Goal: Obtain resource: Obtain resource

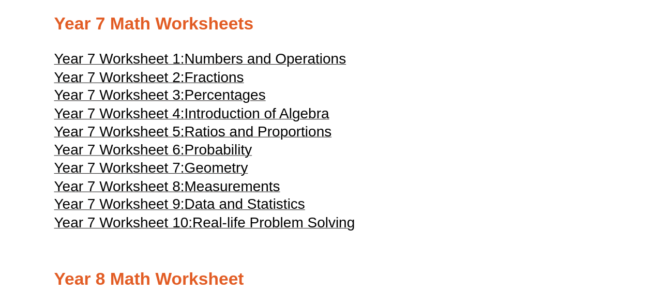
scroll to position [2482, 0]
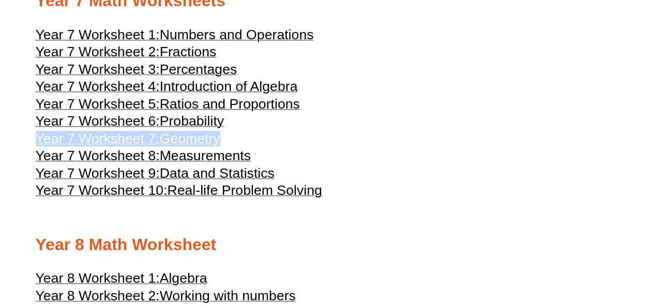
drag, startPoint x: 32, startPoint y: 162, endPoint x: 235, endPoint y: 165, distance: 202.7
click at [189, 146] on span "Geometry" at bounding box center [190, 139] width 60 height 16
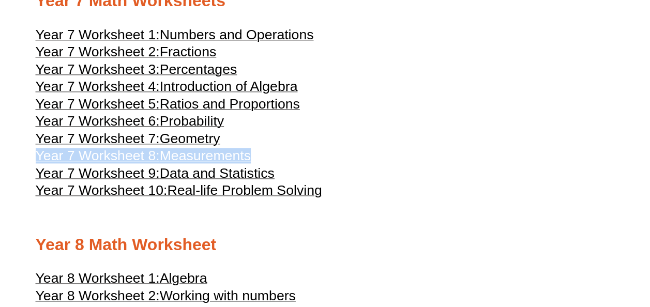
drag, startPoint x: 257, startPoint y: 176, endPoint x: 14, endPoint y: 180, distance: 243.6
drag, startPoint x: 13, startPoint y: 180, endPoint x: 120, endPoint y: 182, distance: 106.5
click at [120, 163] on span "Year 7 Worksheet 8:" at bounding box center [98, 156] width 124 height 16
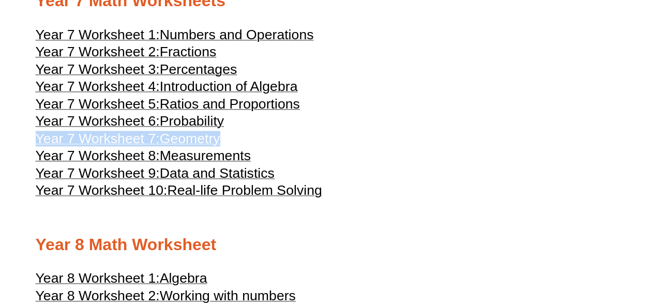
copy link "Year 7 Worksheet 7: Geometry"
drag, startPoint x: 31, startPoint y: 160, endPoint x: 226, endPoint y: 167, distance: 195.6
click at [226, 146] on h3 "Year 7 Worksheet 7: Geometry" at bounding box center [325, 140] width 579 height 12
copy link "Year 7 Worksheet 7: Geometry"
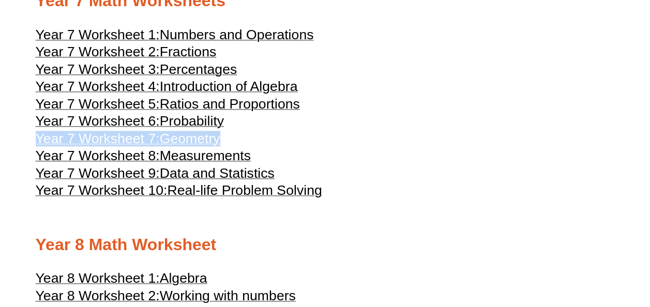
drag, startPoint x: 225, startPoint y: 164, endPoint x: 18, endPoint y: 161, distance: 207.4
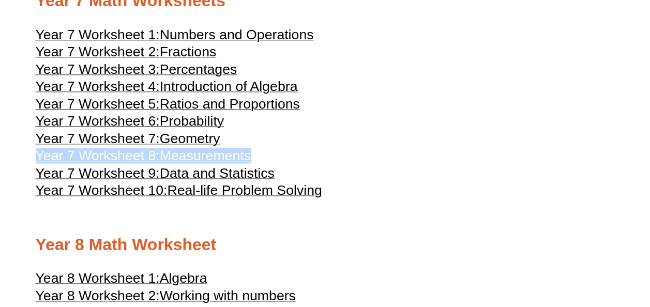
drag, startPoint x: 34, startPoint y: 177, endPoint x: 257, endPoint y: 186, distance: 224.0
copy link "Year 7 Worksheet 8: Measurements"
click at [275, 163] on h3 "Year 7 Worksheet 8: Measurements" at bounding box center [325, 157] width 579 height 12
copy link "Year 7 Worksheet 8: Measurements"
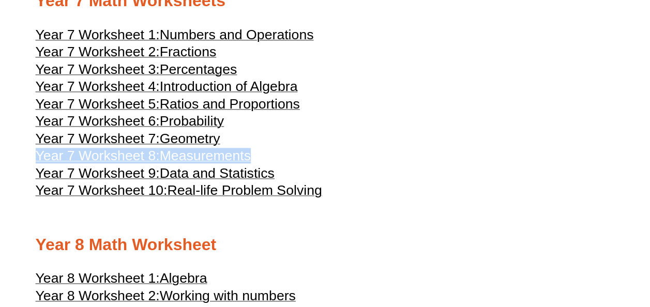
drag, startPoint x: 255, startPoint y: 181, endPoint x: 20, endPoint y: 185, distance: 235.3
click at [183, 146] on span "Geometry" at bounding box center [190, 139] width 60 height 16
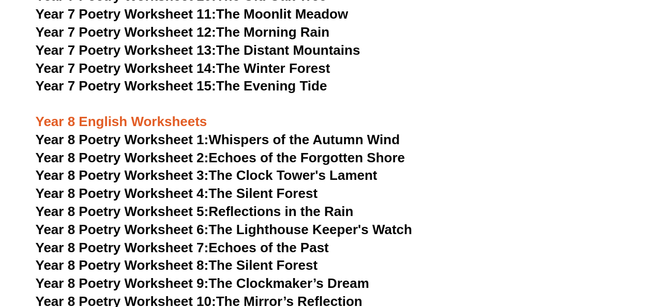
scroll to position [6459, 0]
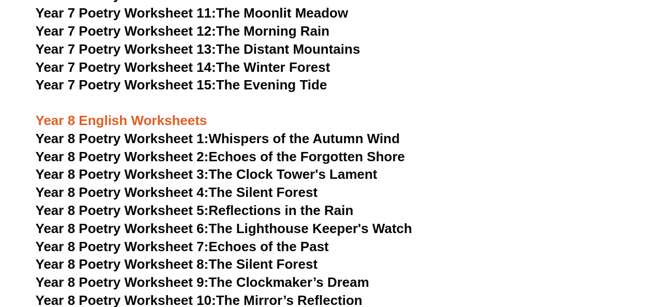
click at [351, 131] on link "Year 8 Poetry Worksheet 1: Whispers of the Autumn Wind" at bounding box center [218, 139] width 364 height 16
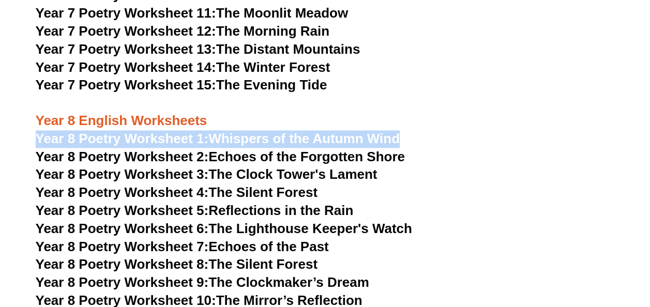
copy link "Year 8 Poetry Worksheet 1: Whispers of the Autumn Wind"
drag, startPoint x: 34, startPoint y: 103, endPoint x: 398, endPoint y: 82, distance: 364.1
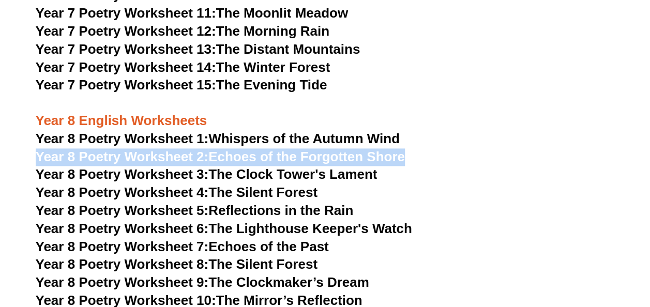
copy link "Year 8 Poetry Worksheet 2: Echoes of the Forgotten Shore"
drag, startPoint x: 55, startPoint y: 123, endPoint x: 399, endPoint y: 109, distance: 344.7
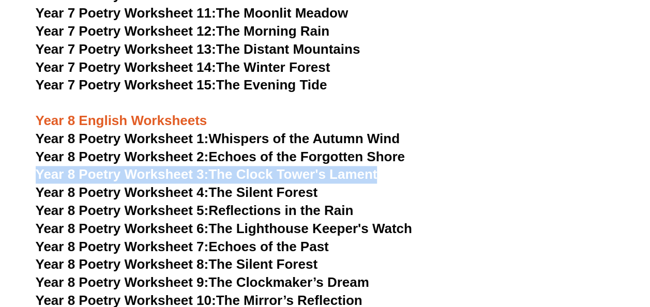
copy link "Year 8 Poetry Worksheet 3: The Clock Tower's Lament"
drag, startPoint x: 27, startPoint y: 138, endPoint x: 393, endPoint y: 130, distance: 366.7
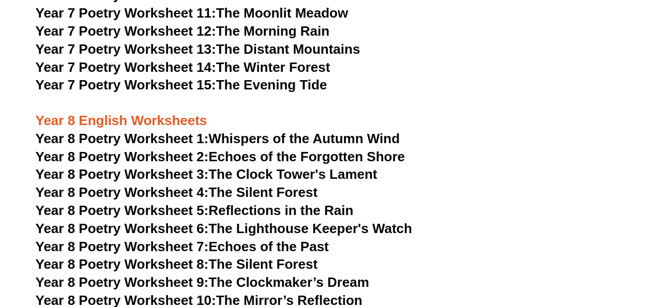
drag, startPoint x: 458, startPoint y: 95, endPoint x: 434, endPoint y: 105, distance: 26.4
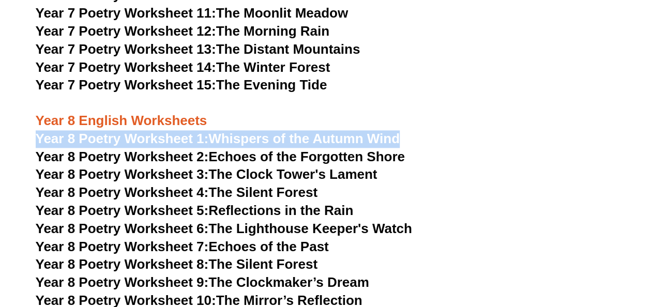
copy link "Year 8 Poetry Worksheet 1: Whispers of the Autumn Wind"
drag, startPoint x: 32, startPoint y: 102, endPoint x: 397, endPoint y: 84, distance: 366.0
copy link "Year 8 Poetry Worksheet 1: Whispers of the Autumn Wind"
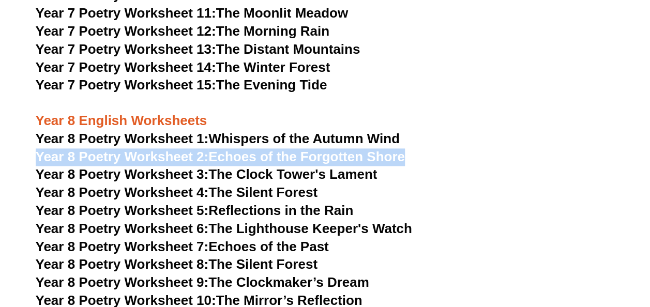
drag, startPoint x: 34, startPoint y: 117, endPoint x: 411, endPoint y: 119, distance: 376.9
drag, startPoint x: 411, startPoint y: 119, endPoint x: 337, endPoint y: 104, distance: 75.9
click at [316, 149] on link "Year 8 Poetry Worksheet 2: Echoes of the Forgotten Shore" at bounding box center [220, 157] width 369 height 16
click at [195, 149] on span "Year 8 Poetry Worksheet 2:" at bounding box center [122, 157] width 173 height 16
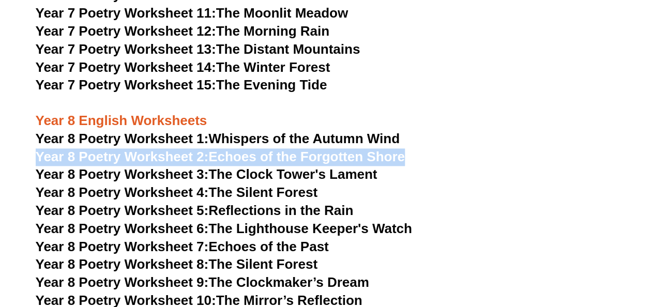
click at [216, 166] on link "Year 8 Poetry Worksheet 3: The Clock Tower's Lament" at bounding box center [207, 174] width 342 height 16
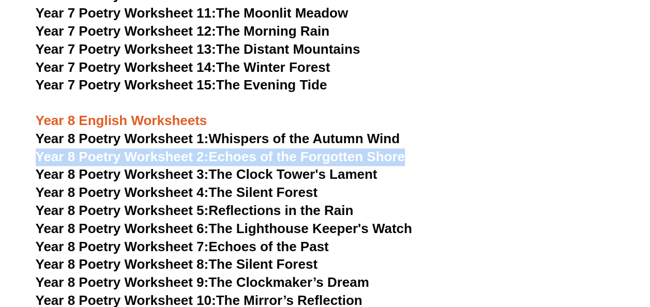
copy link "Year 8 Poetry Worksheet 2: Echoes of the Forgotten Shore"
drag, startPoint x: 33, startPoint y: 122, endPoint x: 438, endPoint y: 107, distance: 405.1
copy link "Year 8 Poetry Worksheet 2: Echoes of the Forgotten Shore"
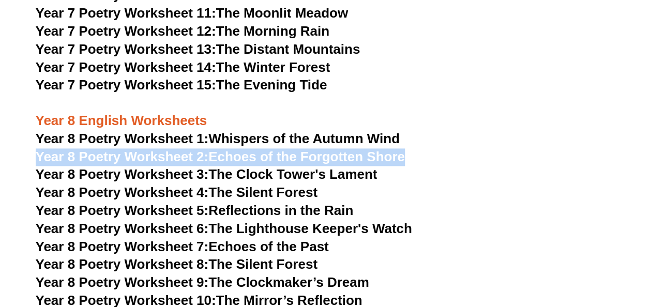
drag, startPoint x: 32, startPoint y: 119, endPoint x: 407, endPoint y: 89, distance: 376.1
copy link "Year 8 Poetry Worksheet 2: Echoes of the Forgotten Shore"
drag, startPoint x: 28, startPoint y: 120, endPoint x: 398, endPoint y: 91, distance: 370.8
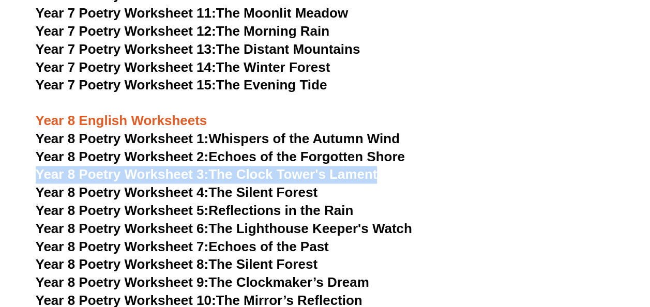
drag, startPoint x: 29, startPoint y: 139, endPoint x: 391, endPoint y: 134, distance: 362.0
click at [181, 166] on span "Year 8 Poetry Worksheet 3:" at bounding box center [122, 174] width 173 height 16
copy link "Year 8 Poetry Worksheet 3: The Clock Tower's Lament"
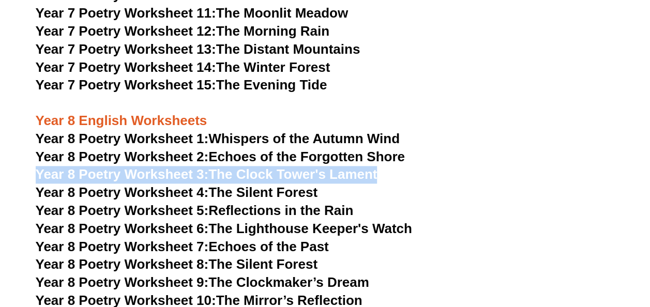
drag, startPoint x: 28, startPoint y: 138, endPoint x: 405, endPoint y: 99, distance: 378.4
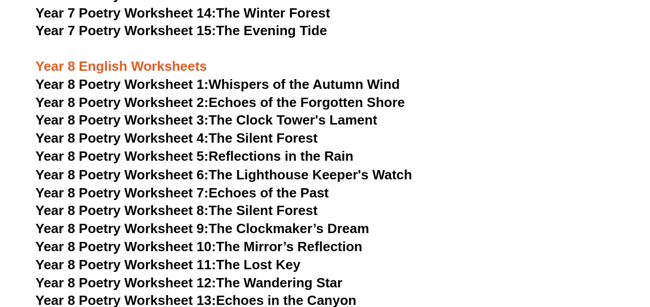
scroll to position [6647, 0]
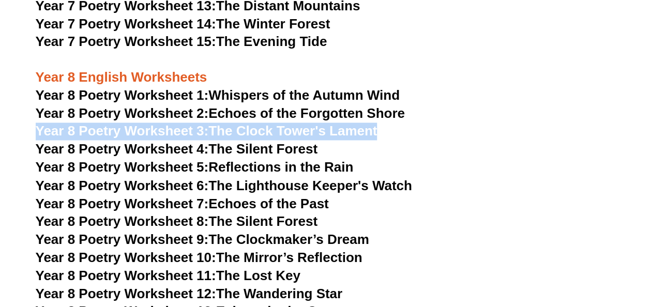
copy link "Year 8 Poetry Worksheet 3: The Clock Tower's Lament"
drag, startPoint x: 382, startPoint y: 96, endPoint x: 16, endPoint y: 86, distance: 365.7
